Goal: Transaction & Acquisition: Purchase product/service

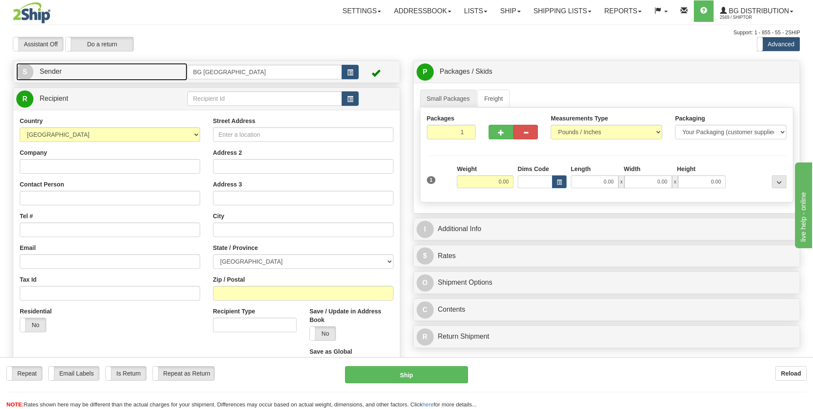
click at [139, 70] on link "S Sender" at bounding box center [101, 72] width 171 height 18
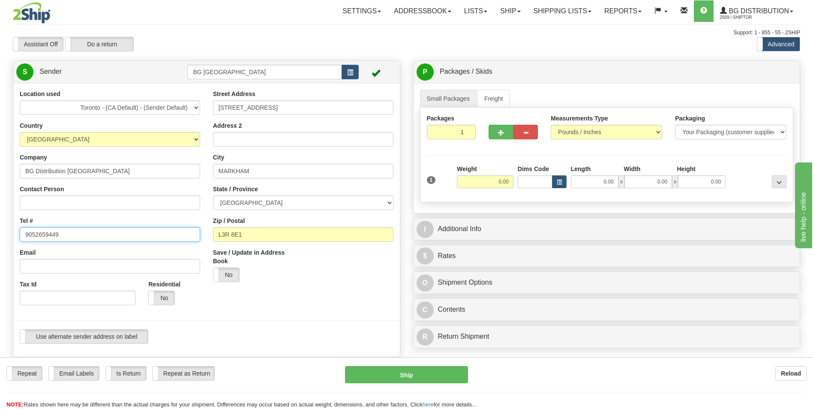
click at [76, 231] on input "9052659449" at bounding box center [110, 234] width 180 height 15
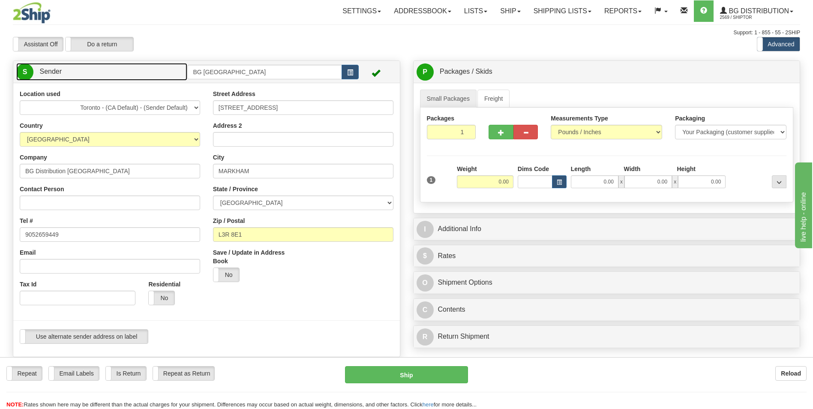
click at [156, 67] on link "S Sender" at bounding box center [101, 72] width 171 height 18
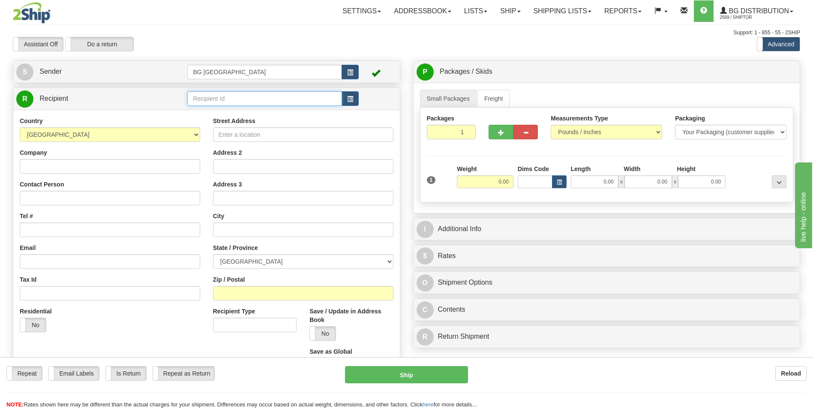
click at [235, 98] on input "text" at bounding box center [264, 98] width 154 height 15
click at [206, 114] on div "60475" at bounding box center [262, 112] width 145 height 9
type input "60475"
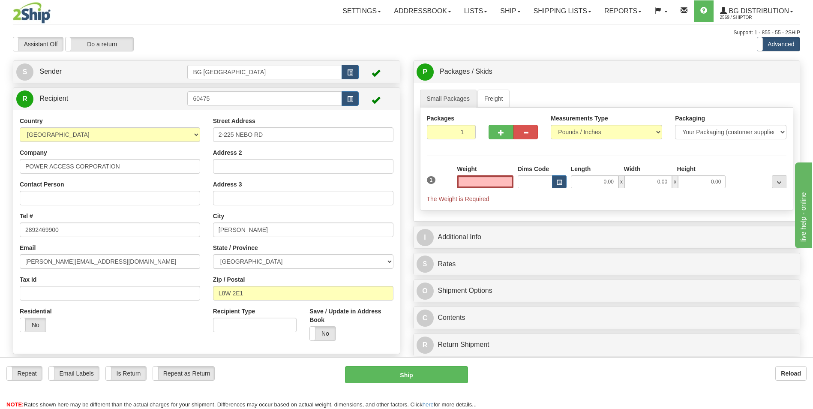
type input "0.00"
click at [499, 179] on input "0.00" at bounding box center [485, 181] width 57 height 13
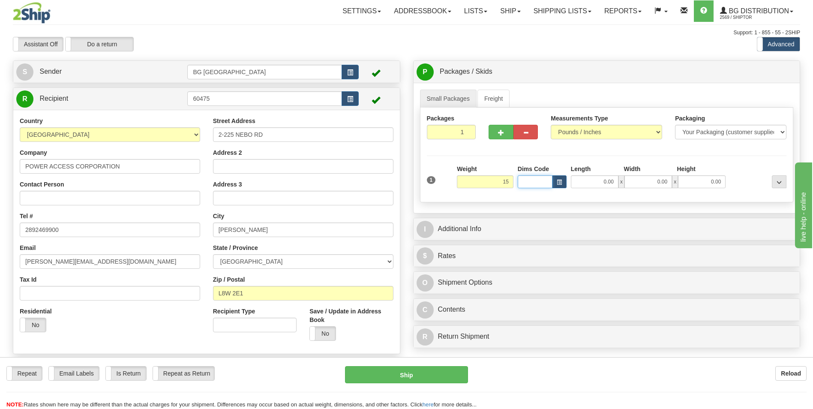
type input "15.00"
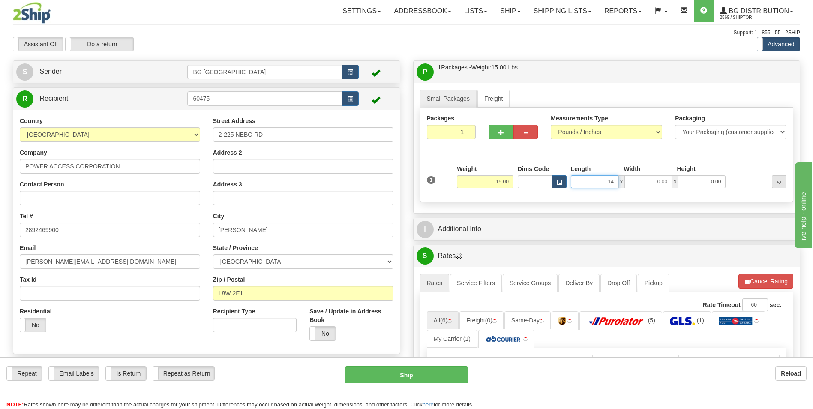
type input "14.00"
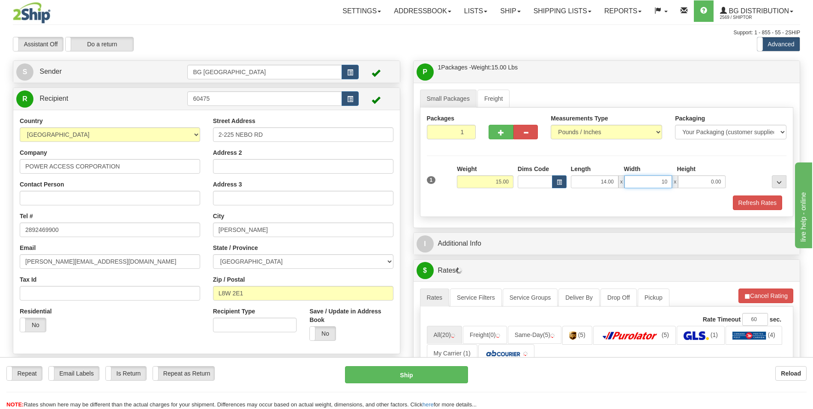
type input "10.00"
click at [496, 234] on div "I Additional Info" at bounding box center [607, 244] width 387 height 22
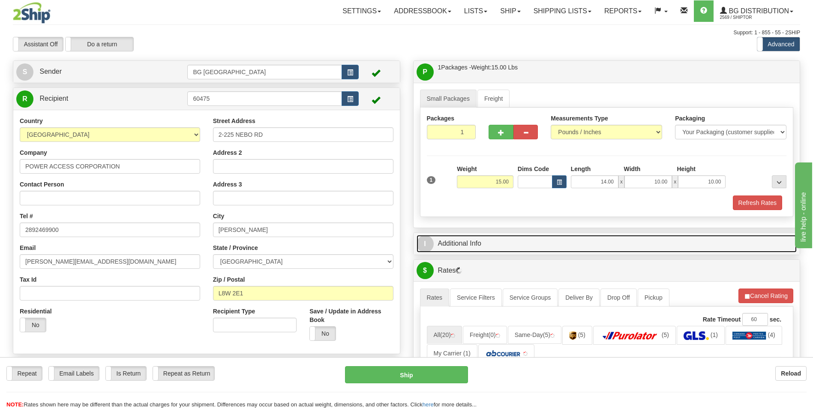
click at [493, 236] on link "I Additional Info" at bounding box center [607, 244] width 381 height 18
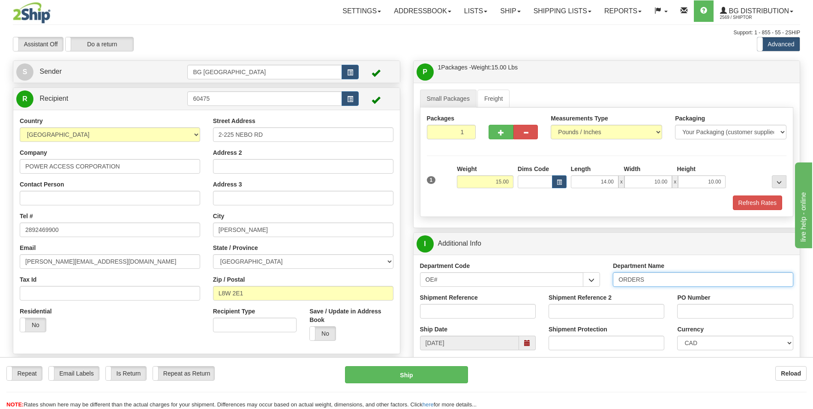
click at [660, 280] on input "ORDERS" at bounding box center [703, 279] width 180 height 15
type input "70183620-00"
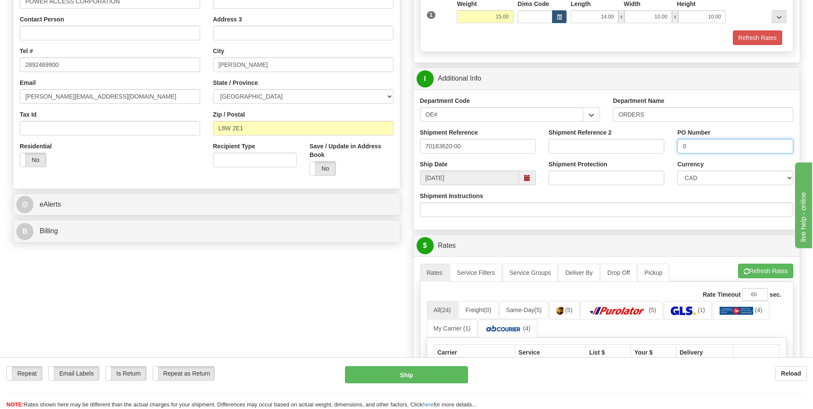
scroll to position [171, 0]
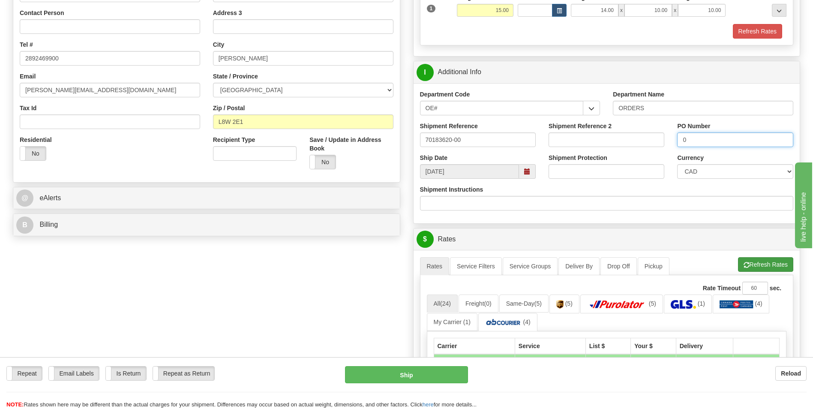
type input "0"
click at [744, 262] on span "button" at bounding box center [747, 265] width 6 height 6
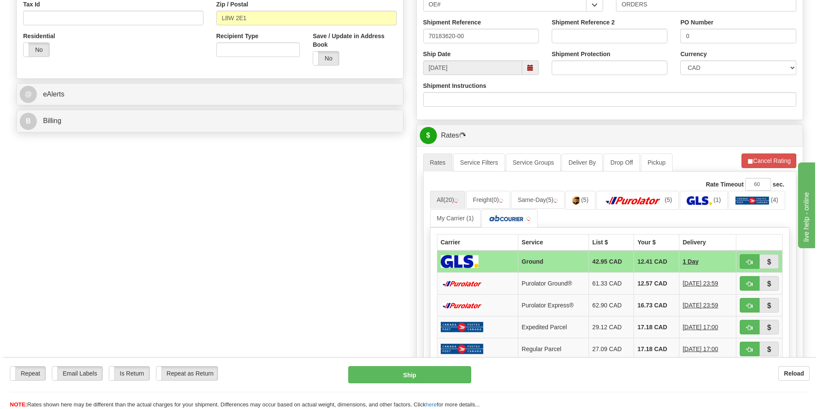
scroll to position [300, 0]
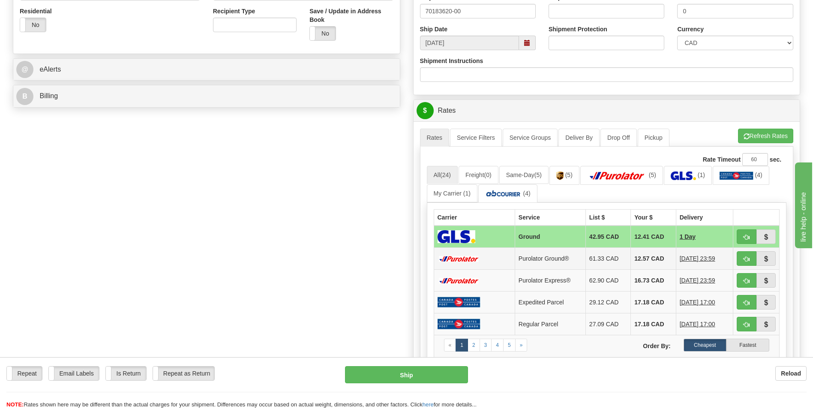
drag, startPoint x: 645, startPoint y: 249, endPoint x: 647, endPoint y: 255, distance: 6.0
click at [647, 255] on td "12.57 CAD" at bounding box center [653, 259] width 45 height 22
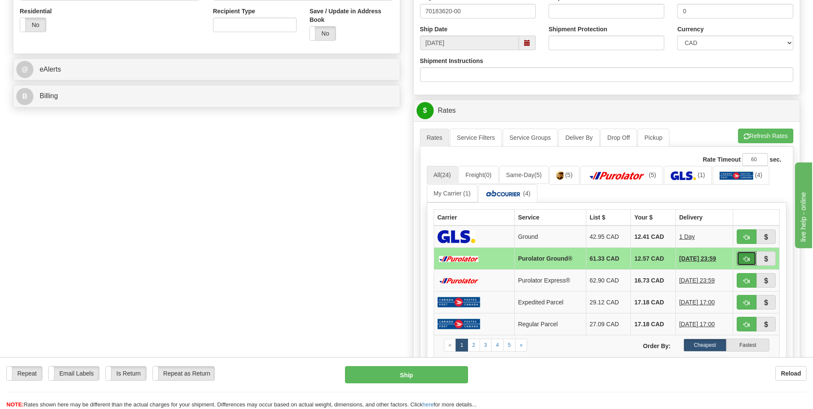
click at [747, 263] on button "button" at bounding box center [747, 258] width 20 height 15
type input "260"
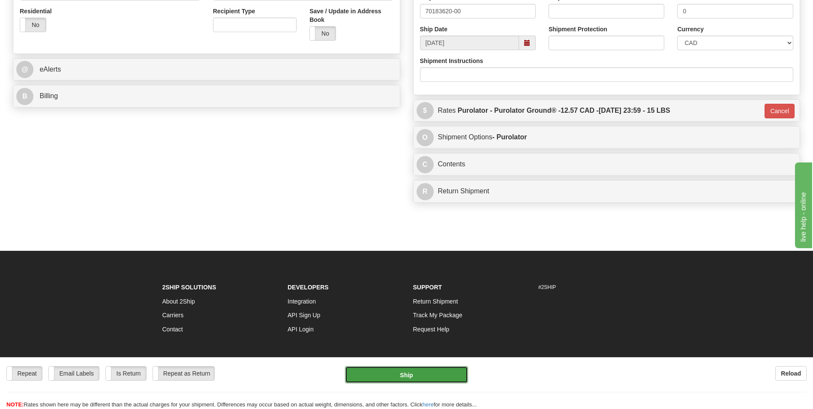
click at [429, 369] on button "Ship" at bounding box center [406, 374] width 123 height 17
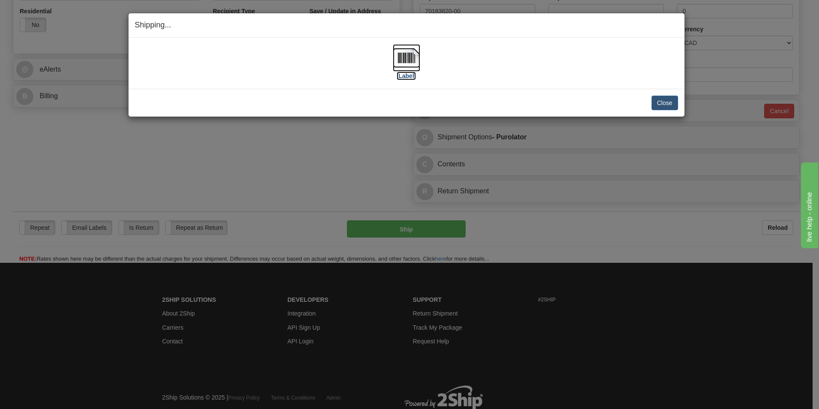
click at [411, 63] on img at bounding box center [406, 57] width 27 height 27
click at [664, 99] on button "Close" at bounding box center [665, 103] width 27 height 15
